Goal: Entertainment & Leisure: Browse casually

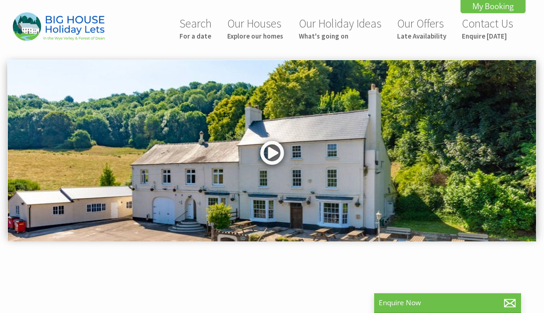
click at [275, 153] on link at bounding box center [272, 156] width 28 height 38
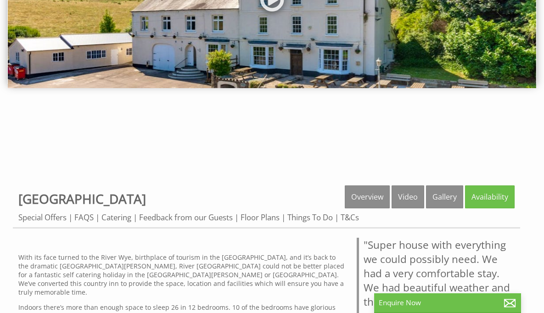
scroll to position [151, 0]
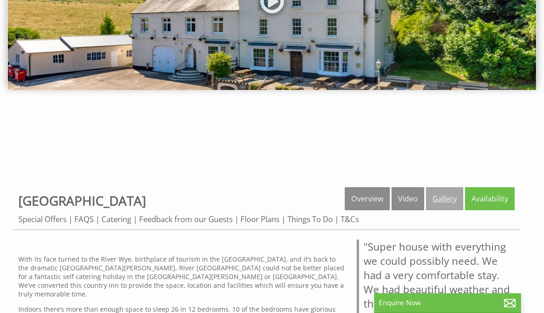
click at [441, 204] on link "Gallery" at bounding box center [444, 198] width 37 height 23
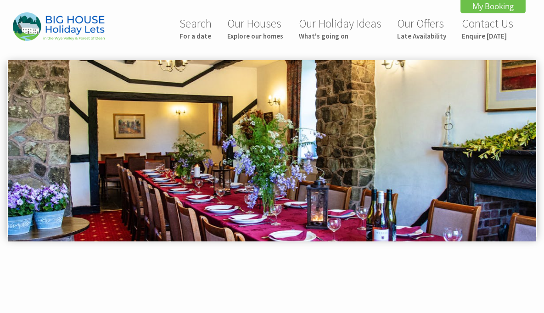
scroll to position [390, 0]
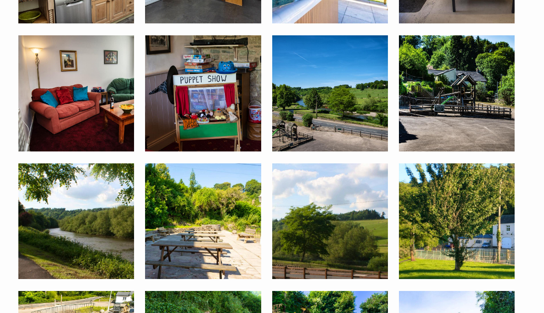
scroll to position [445, 0]
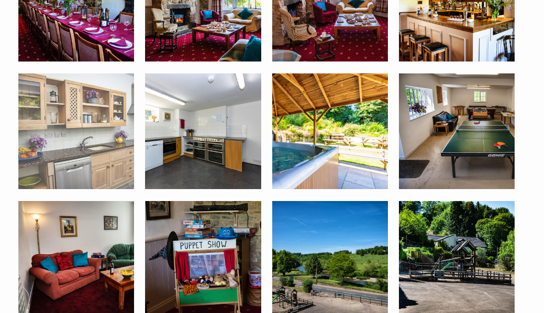
click at [113, 147] on img at bounding box center [76, 131] width 116 height 116
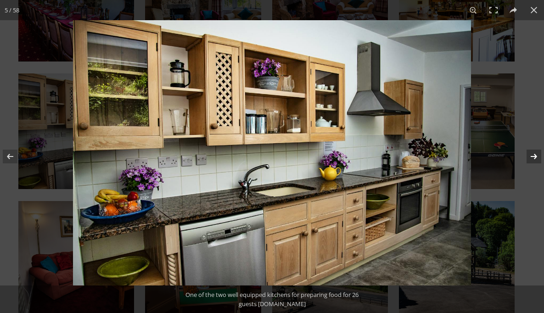
click at [532, 158] on button at bounding box center [528, 157] width 32 height 46
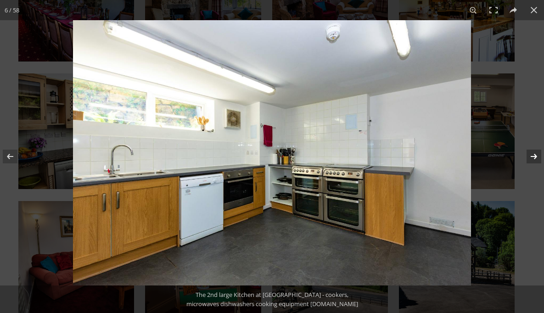
click at [532, 158] on button at bounding box center [528, 157] width 32 height 46
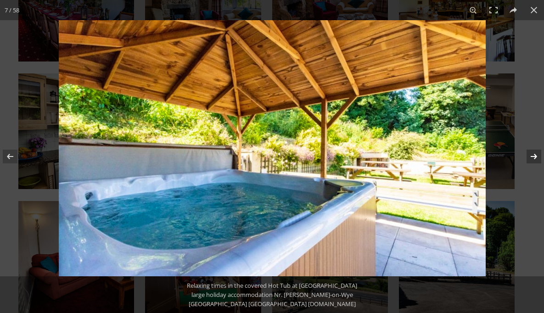
click at [533, 158] on button at bounding box center [528, 157] width 32 height 46
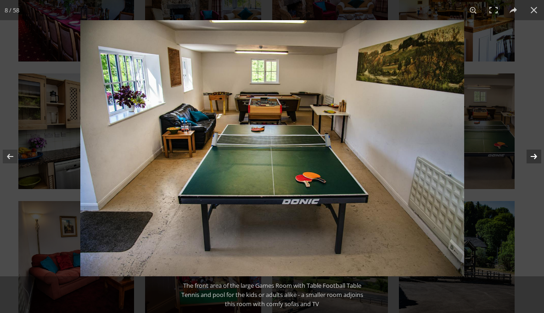
click at [533, 158] on button at bounding box center [528, 157] width 32 height 46
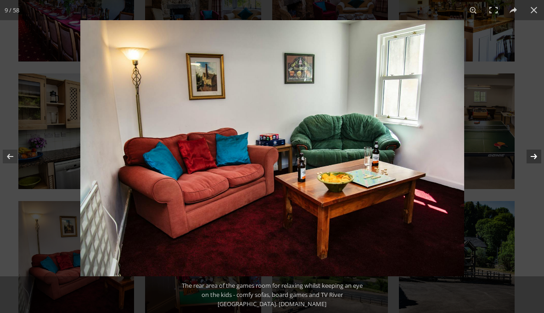
click at [533, 158] on button at bounding box center [528, 157] width 32 height 46
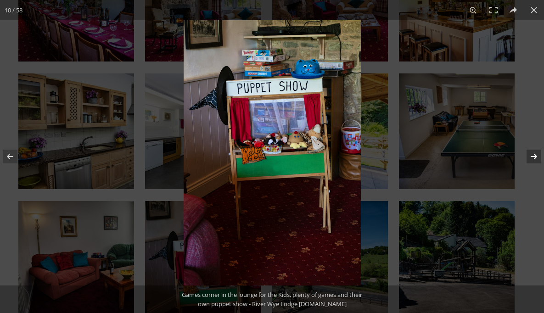
click at [533, 158] on button at bounding box center [528, 157] width 32 height 46
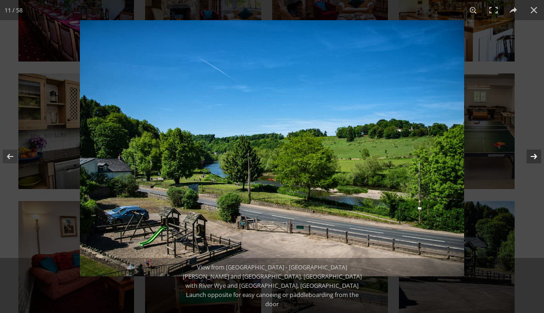
click at [533, 158] on button at bounding box center [528, 157] width 32 height 46
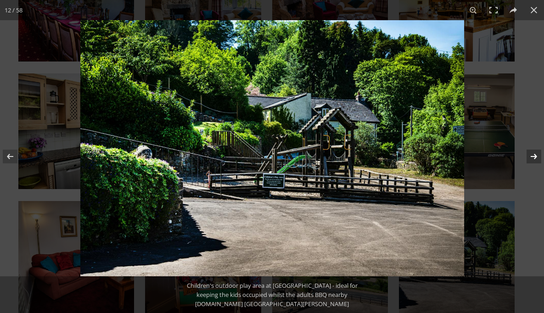
click at [533, 158] on button at bounding box center [528, 157] width 32 height 46
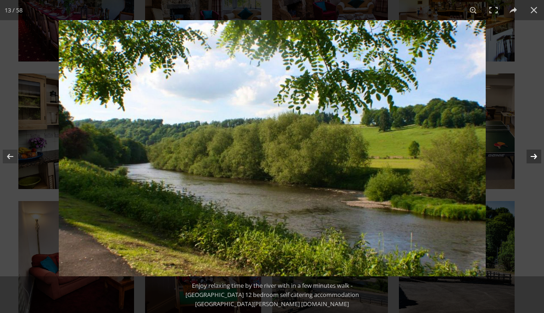
click at [533, 158] on button at bounding box center [528, 157] width 32 height 46
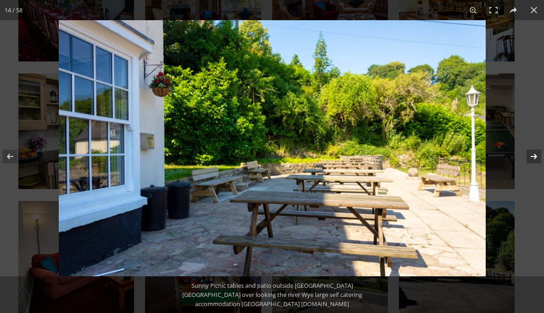
click at [533, 158] on button at bounding box center [528, 157] width 32 height 46
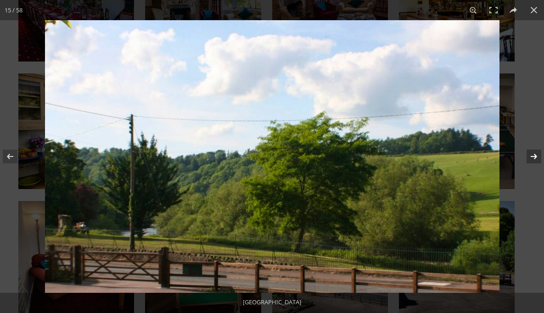
click at [533, 158] on button at bounding box center [528, 157] width 32 height 46
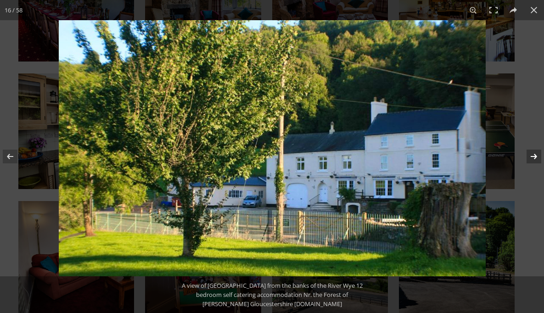
click at [533, 158] on button at bounding box center [528, 157] width 32 height 46
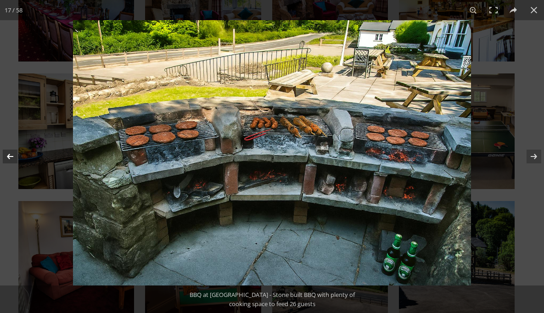
click at [11, 158] on button at bounding box center [16, 157] width 32 height 46
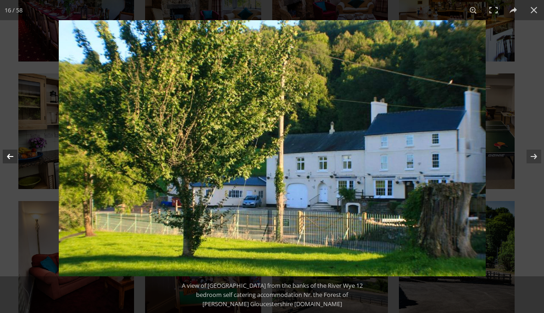
click at [11, 158] on button at bounding box center [16, 157] width 32 height 46
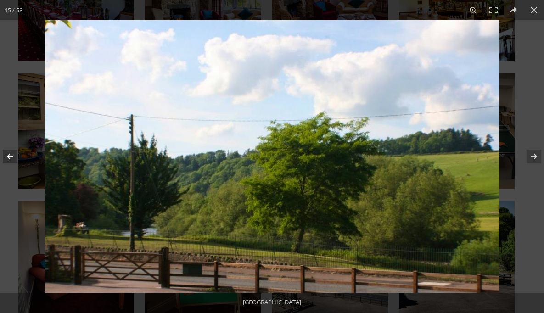
click at [11, 158] on button at bounding box center [16, 157] width 32 height 46
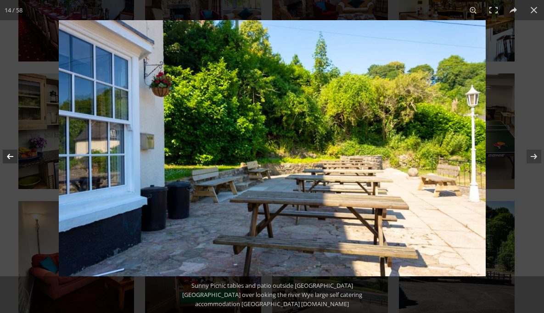
click at [11, 158] on button at bounding box center [16, 157] width 32 height 46
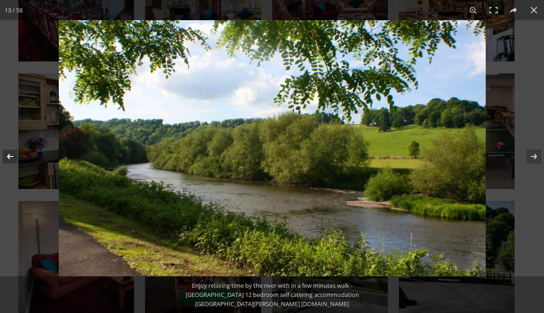
click at [11, 158] on button at bounding box center [16, 157] width 32 height 46
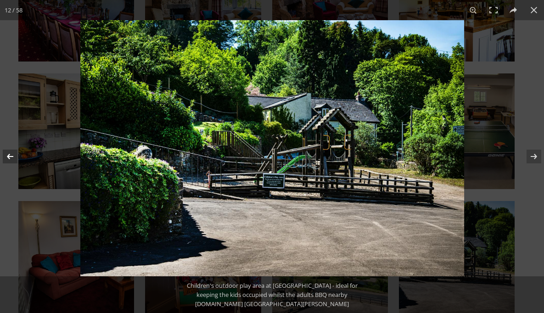
click at [11, 158] on button at bounding box center [16, 157] width 32 height 46
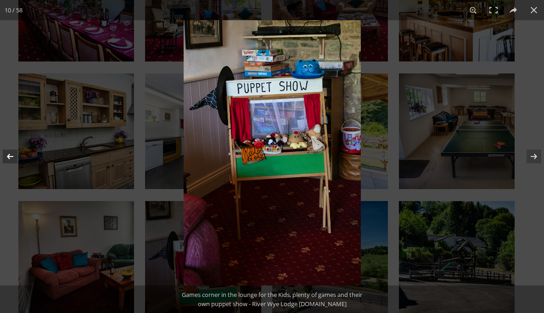
click at [11, 158] on button at bounding box center [16, 157] width 32 height 46
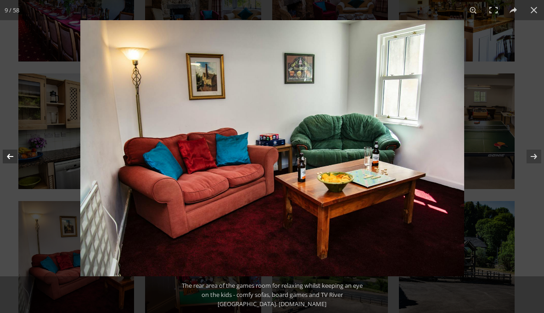
click at [11, 158] on button at bounding box center [16, 157] width 32 height 46
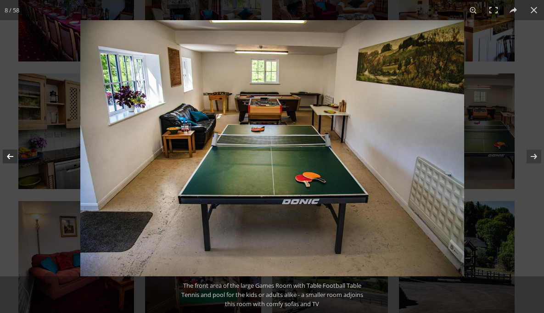
click at [11, 158] on button at bounding box center [16, 157] width 32 height 46
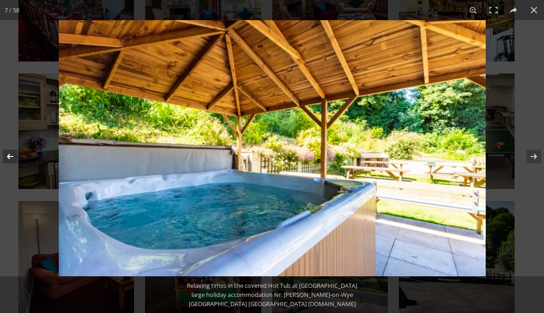
click at [11, 158] on button at bounding box center [16, 157] width 32 height 46
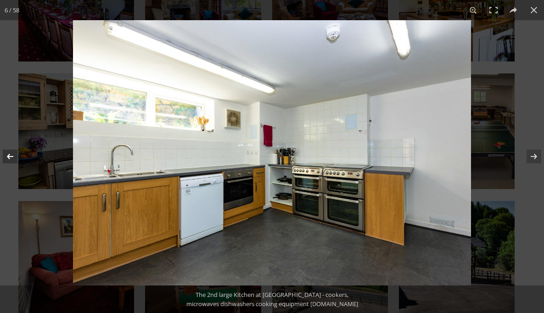
click at [11, 158] on button at bounding box center [16, 157] width 32 height 46
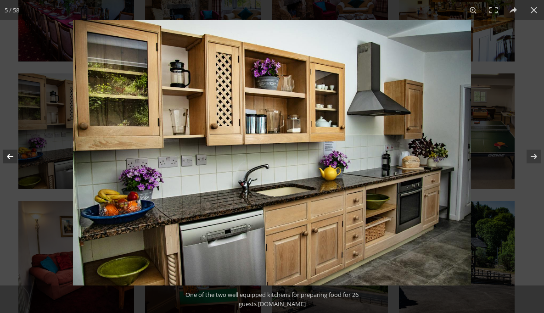
click at [11, 158] on button at bounding box center [16, 157] width 32 height 46
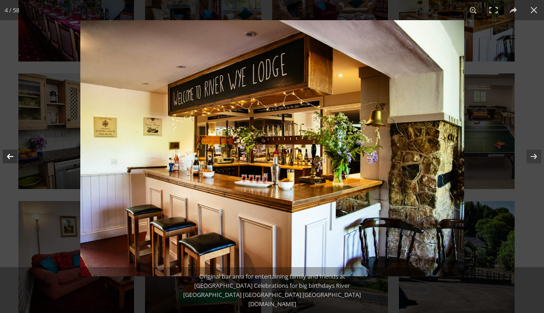
click at [11, 158] on button at bounding box center [16, 157] width 32 height 46
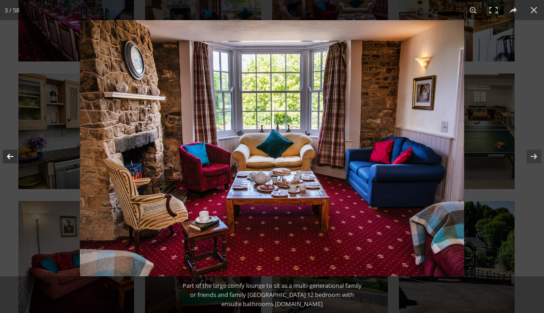
click at [11, 158] on button at bounding box center [16, 157] width 32 height 46
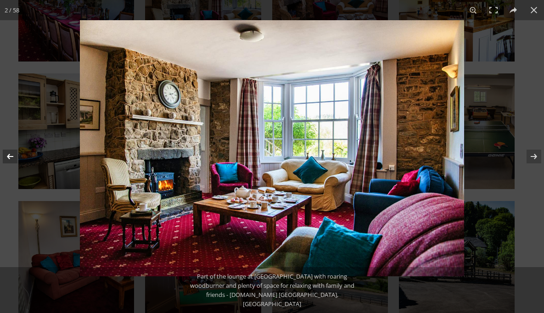
click at [11, 158] on button at bounding box center [16, 157] width 32 height 46
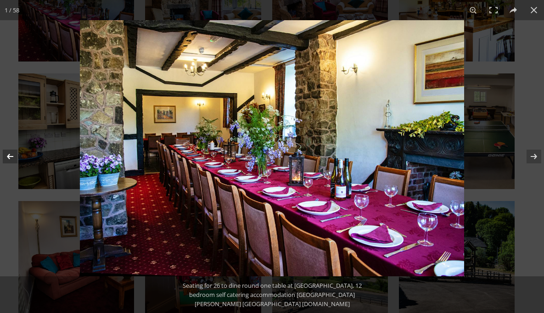
click at [11, 158] on button at bounding box center [16, 157] width 32 height 46
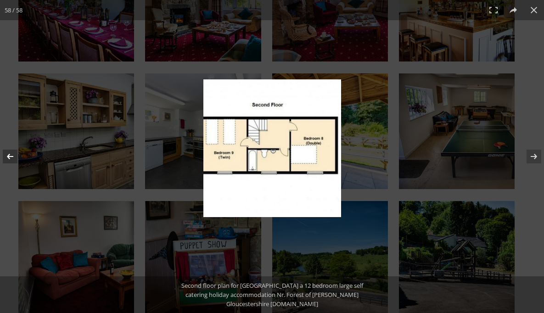
click at [11, 158] on button at bounding box center [16, 157] width 32 height 46
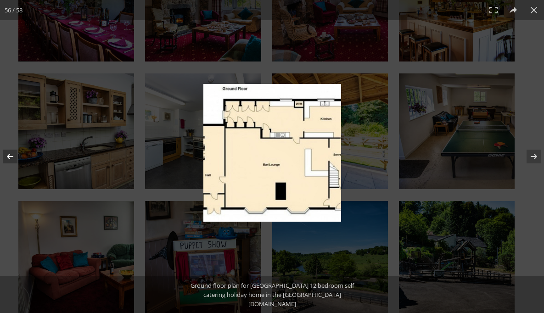
click at [11, 158] on button at bounding box center [16, 157] width 32 height 46
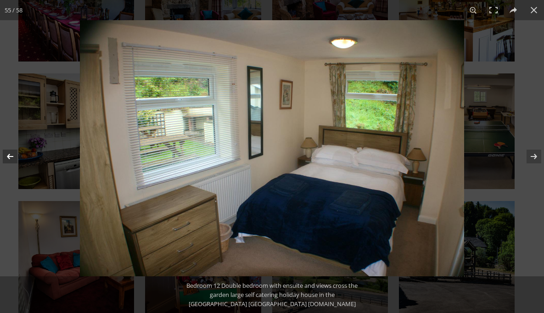
click at [11, 158] on button at bounding box center [16, 157] width 32 height 46
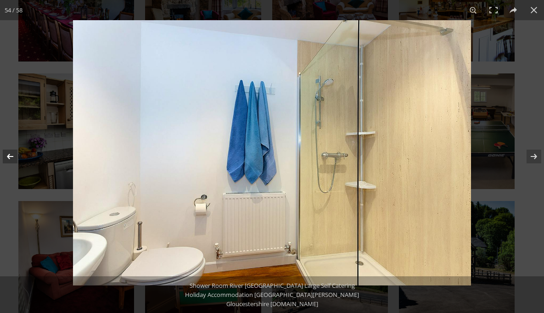
click at [11, 158] on button at bounding box center [16, 157] width 32 height 46
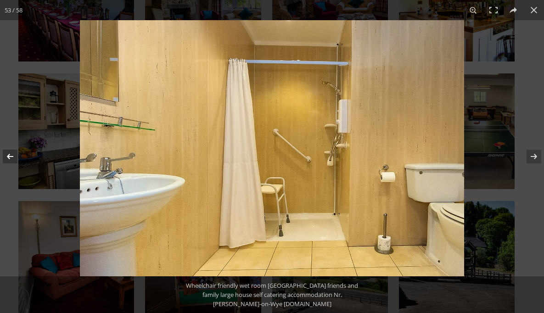
click at [11, 158] on button at bounding box center [16, 157] width 32 height 46
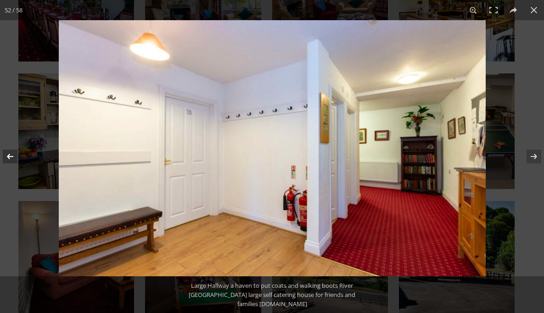
click at [11, 158] on button at bounding box center [16, 157] width 32 height 46
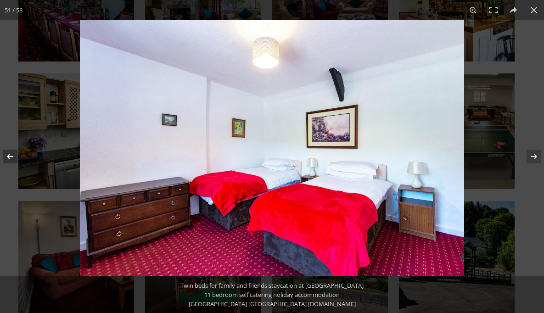
click at [11, 158] on button at bounding box center [16, 157] width 32 height 46
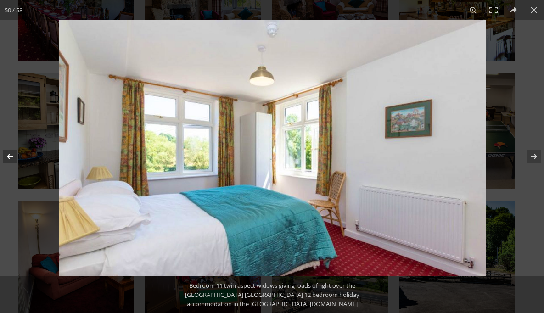
click at [11, 158] on button at bounding box center [16, 157] width 32 height 46
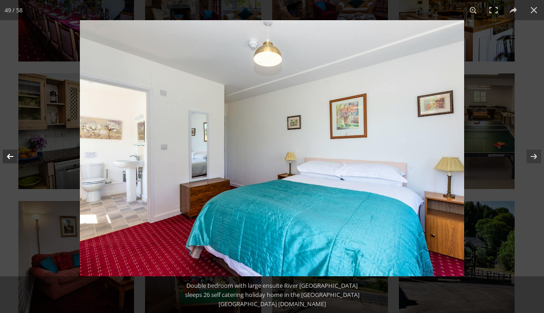
click at [11, 158] on button at bounding box center [16, 157] width 32 height 46
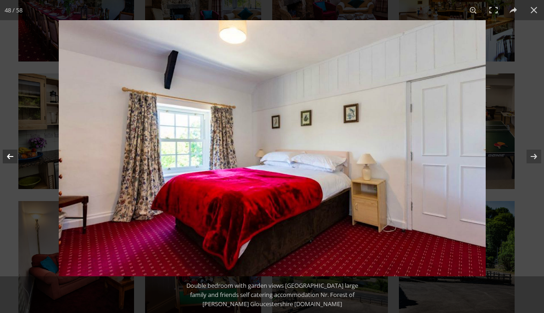
click at [11, 158] on button at bounding box center [16, 157] width 32 height 46
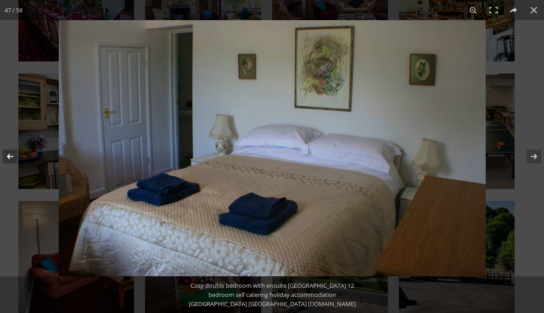
click at [11, 158] on button at bounding box center [16, 157] width 32 height 46
